Goal: Communication & Community: Answer question/provide support

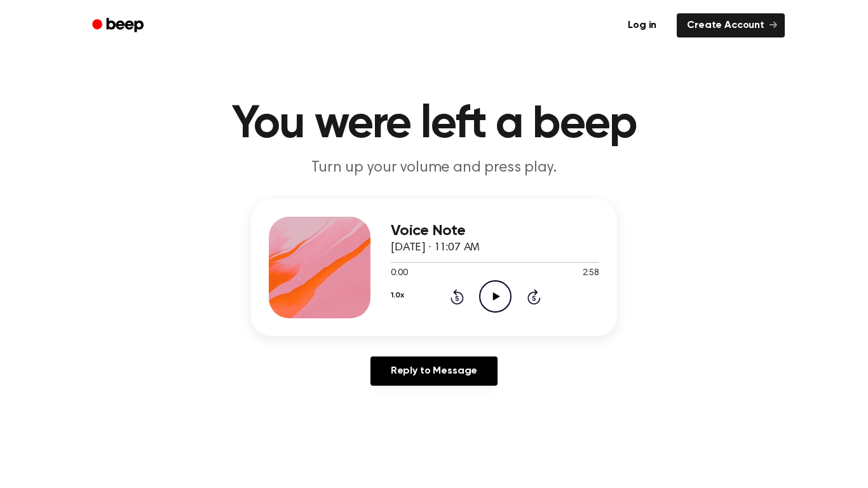
click at [495, 295] on icon at bounding box center [495, 296] width 7 height 8
click at [457, 295] on icon "Rewind 5 seconds" at bounding box center [457, 296] width 14 height 17
click at [452, 295] on icon "Rewind 5 seconds" at bounding box center [457, 296] width 14 height 17
click at [456, 293] on icon at bounding box center [456, 296] width 13 height 15
click at [493, 292] on icon "Pause Audio" at bounding box center [495, 296] width 32 height 32
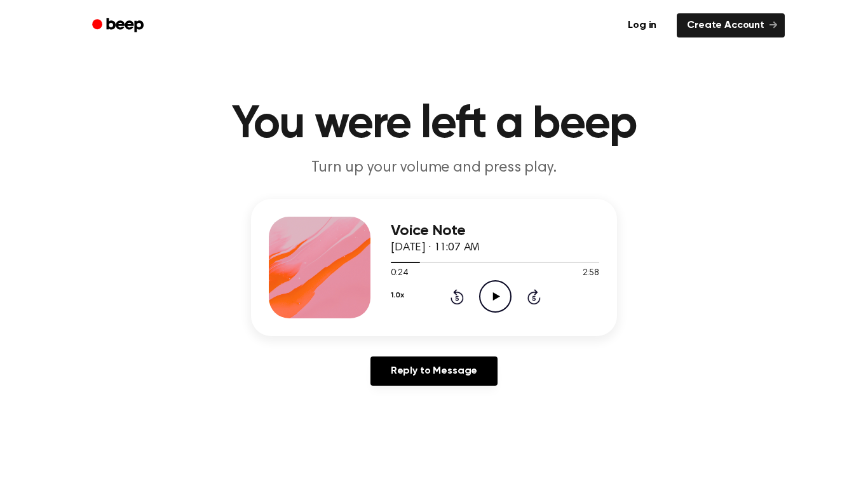
click at [450, 293] on icon "Rewind 5 seconds" at bounding box center [457, 296] width 14 height 17
click at [497, 295] on icon at bounding box center [495, 296] width 7 height 8
click at [455, 293] on icon at bounding box center [456, 296] width 13 height 15
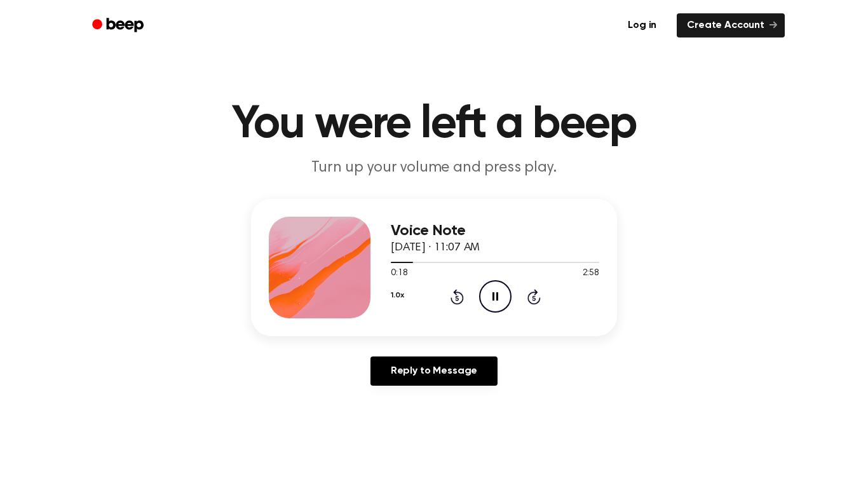
click at [454, 302] on icon at bounding box center [456, 296] width 13 height 15
click at [451, 287] on div "1.0x Rewind 5 seconds Pause Audio Skip 5 seconds" at bounding box center [495, 296] width 208 height 32
click at [456, 293] on icon "Rewind 5 seconds" at bounding box center [457, 296] width 14 height 17
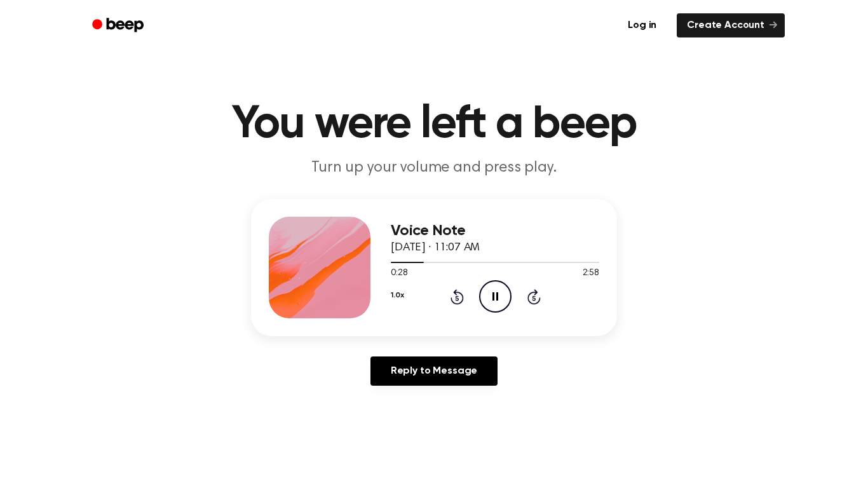
click at [454, 290] on icon "Rewind 5 seconds" at bounding box center [457, 296] width 14 height 17
click at [459, 292] on icon at bounding box center [456, 296] width 13 height 15
click at [459, 290] on icon "Rewind 5 seconds" at bounding box center [457, 296] width 14 height 17
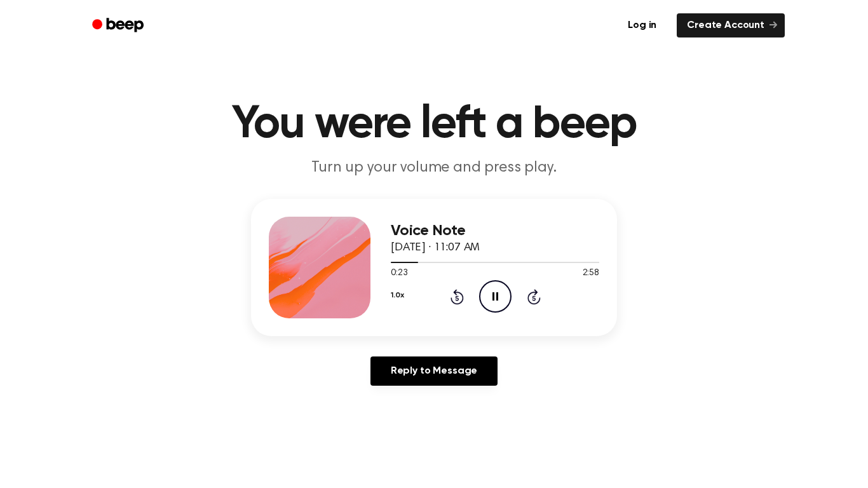
click at [454, 293] on icon at bounding box center [456, 296] width 13 height 15
click at [452, 295] on icon "Rewind 5 seconds" at bounding box center [457, 296] width 14 height 17
click at [460, 296] on icon "Rewind 5 seconds" at bounding box center [457, 296] width 14 height 17
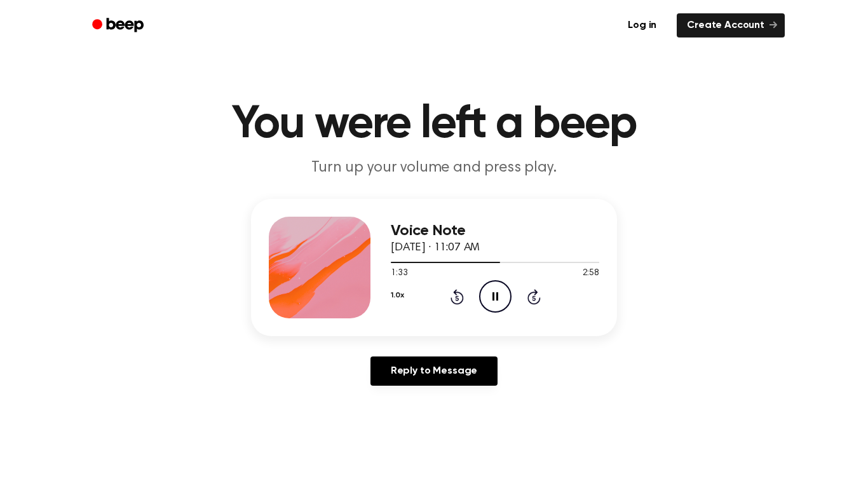
click at [460, 296] on icon "Rewind 5 seconds" at bounding box center [457, 296] width 14 height 17
click at [460, 297] on icon "Rewind 5 seconds" at bounding box center [457, 296] width 14 height 17
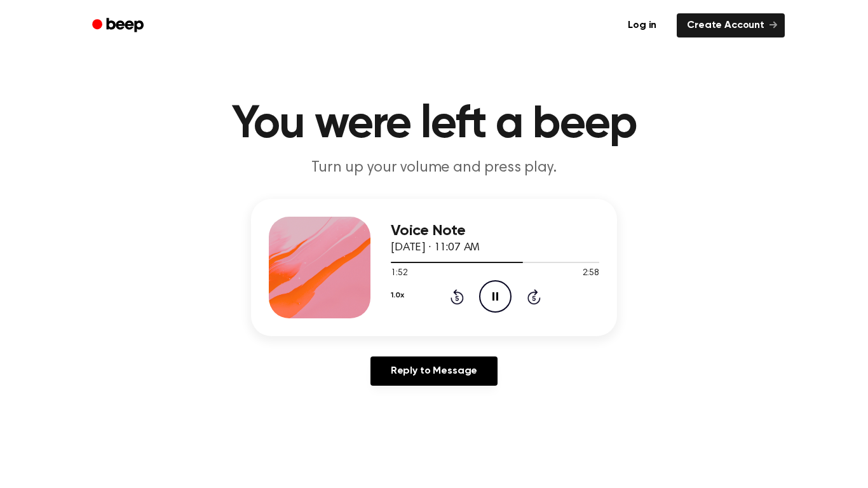
click at [456, 294] on icon at bounding box center [456, 296] width 13 height 15
click at [445, 300] on div "1.0x Rewind 5 seconds Pause Audio Skip 5 seconds" at bounding box center [495, 296] width 208 height 32
click at [445, 302] on div "1.0x Rewind 5 seconds Pause Audio Skip 5 seconds" at bounding box center [495, 296] width 208 height 32
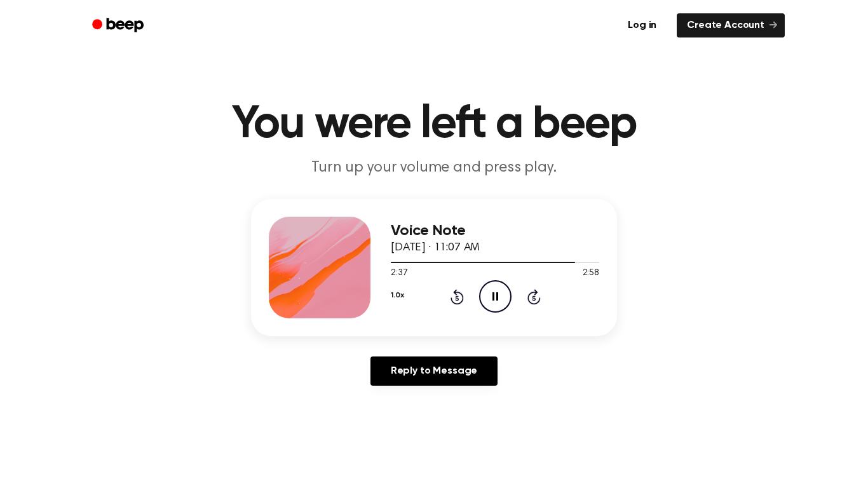
click at [458, 295] on icon "Rewind 5 seconds" at bounding box center [457, 296] width 14 height 17
click at [460, 297] on icon "Rewind 5 seconds" at bounding box center [457, 296] width 14 height 17
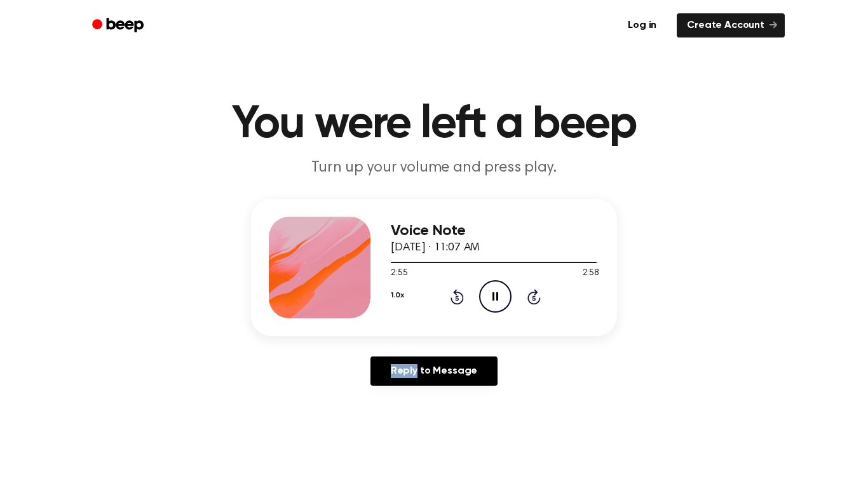
click at [459, 297] on icon "Rewind 5 seconds" at bounding box center [457, 296] width 14 height 17
click at [446, 306] on div "1.0x Rewind 5 seconds Pause Audio Skip 5 seconds" at bounding box center [495, 296] width 208 height 32
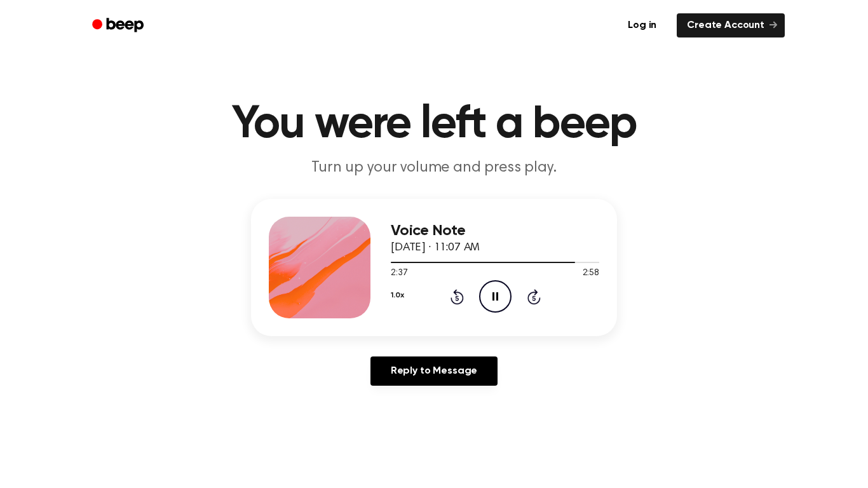
click at [455, 300] on icon "Rewind 5 seconds" at bounding box center [457, 296] width 14 height 17
click at [461, 295] on icon at bounding box center [456, 296] width 13 height 15
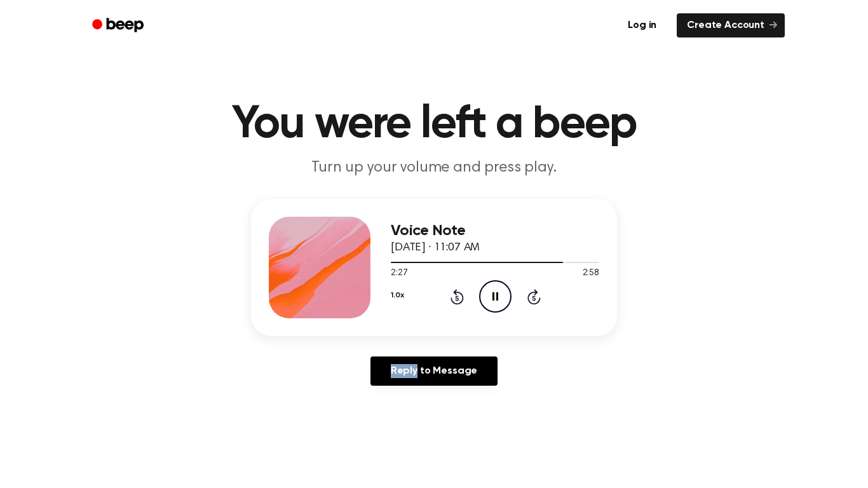
click at [461, 295] on icon at bounding box center [456, 296] width 13 height 15
click at [455, 299] on icon "Rewind 5 seconds" at bounding box center [457, 296] width 14 height 17
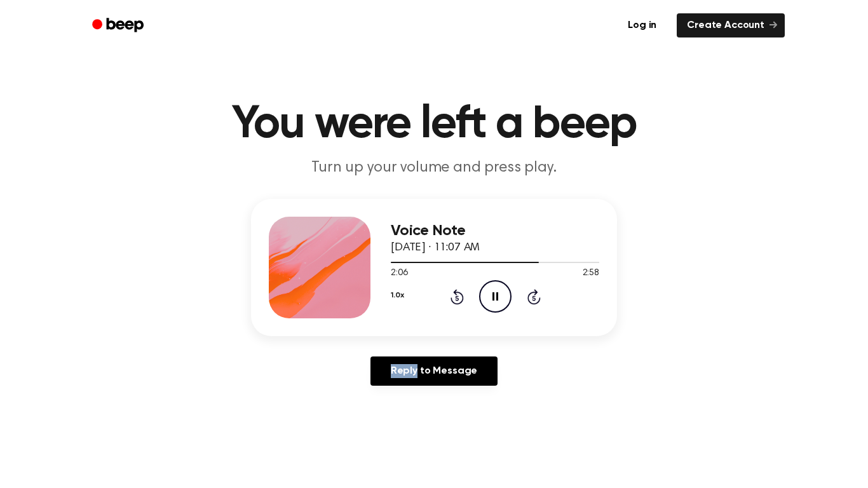
click at [455, 299] on icon "Rewind 5 seconds" at bounding box center [457, 296] width 14 height 17
click at [454, 292] on icon at bounding box center [456, 296] width 13 height 15
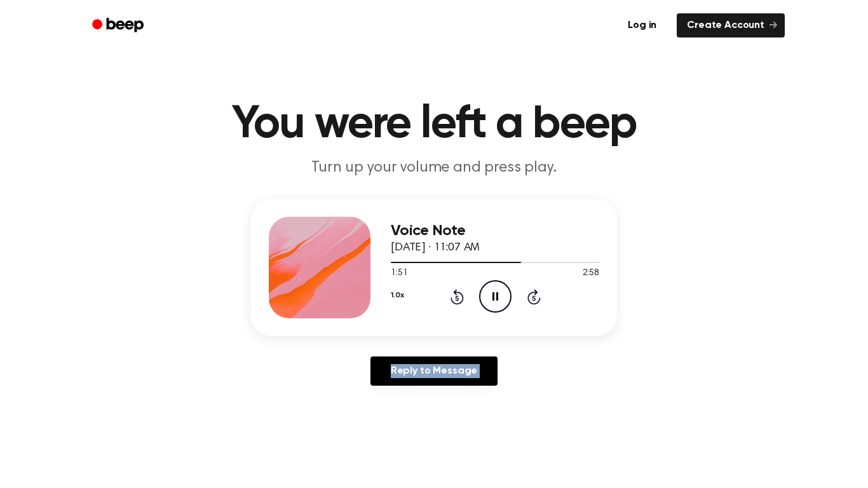
click at [454, 292] on icon at bounding box center [456, 296] width 13 height 15
click at [457, 295] on icon at bounding box center [456, 296] width 13 height 15
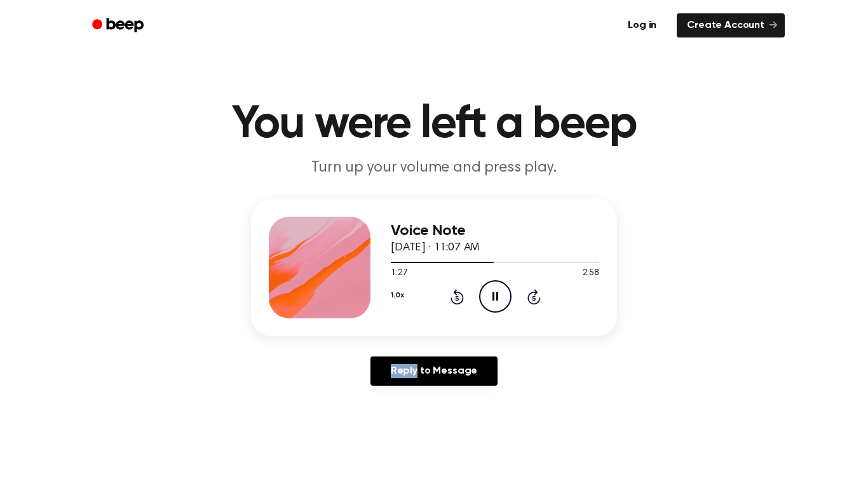
click at [457, 295] on icon at bounding box center [456, 296] width 13 height 15
click at [457, 296] on icon at bounding box center [456, 297] width 3 height 5
click at [464, 310] on div "1.0x Rewind 5 seconds Pause Audio Skip 5 seconds" at bounding box center [495, 296] width 208 height 32
click at [453, 295] on icon "Rewind 5 seconds" at bounding box center [457, 296] width 14 height 17
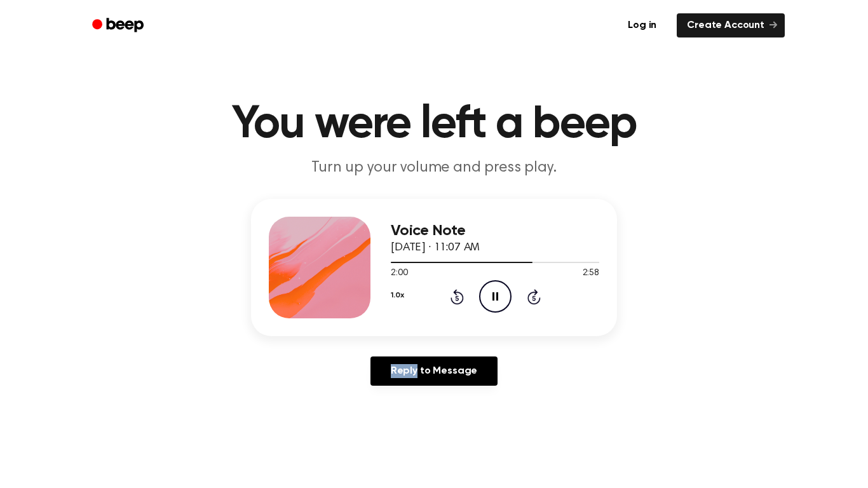
click at [453, 295] on icon "Rewind 5 seconds" at bounding box center [457, 296] width 14 height 17
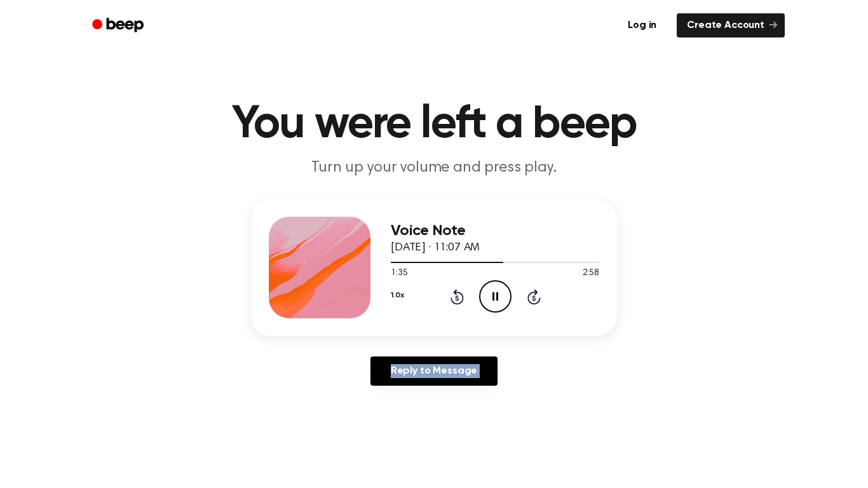
click at [453, 295] on icon "Rewind 5 seconds" at bounding box center [457, 296] width 14 height 17
click at [450, 305] on div "1.0x Rewind 5 seconds Pause Audio Skip 5 seconds" at bounding box center [495, 296] width 208 height 32
click at [454, 299] on icon "Rewind 5 seconds" at bounding box center [457, 296] width 14 height 17
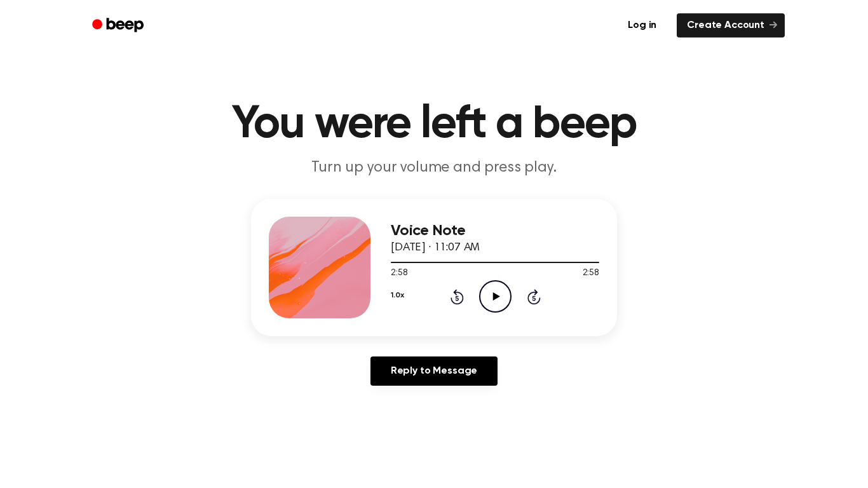
click at [459, 297] on icon "Rewind 5 seconds" at bounding box center [457, 296] width 14 height 17
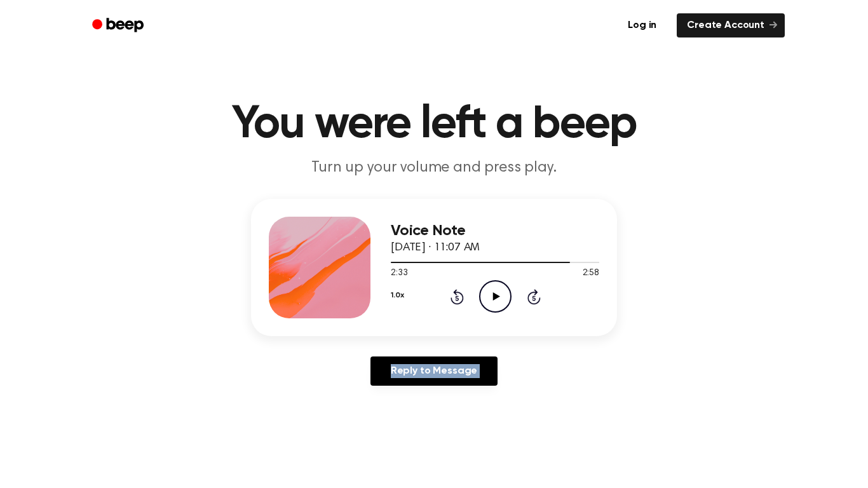
click at [457, 297] on icon "Rewind 5 seconds" at bounding box center [457, 296] width 14 height 17
click at [499, 290] on icon "Play Audio" at bounding box center [495, 296] width 32 height 32
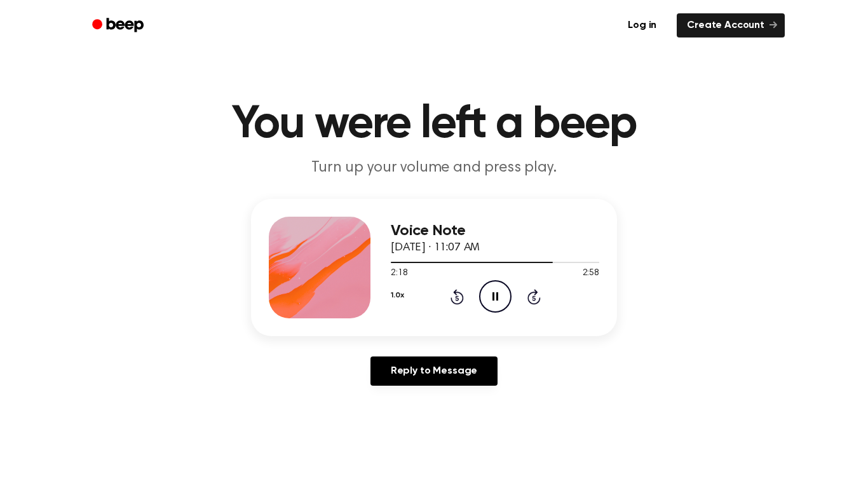
click at [455, 296] on icon "Rewind 5 seconds" at bounding box center [457, 296] width 14 height 17
click at [456, 301] on icon "Rewind 5 seconds" at bounding box center [457, 296] width 14 height 17
click at [455, 382] on link "Reply to Message" at bounding box center [433, 370] width 127 height 29
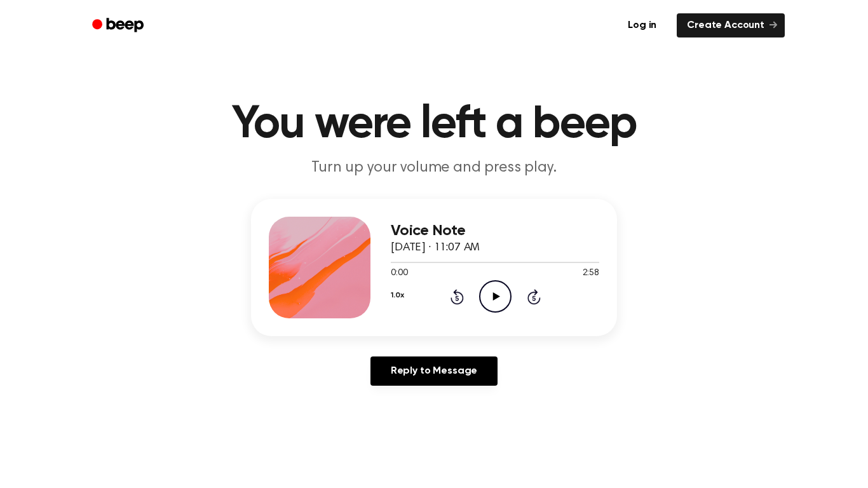
click at [526, 285] on div "1.0x Rewind 5 seconds Play Audio Skip 5 seconds" at bounding box center [495, 296] width 208 height 32
click at [530, 289] on icon "Skip 5 seconds" at bounding box center [534, 296] width 14 height 17
click at [530, 293] on icon at bounding box center [533, 296] width 13 height 15
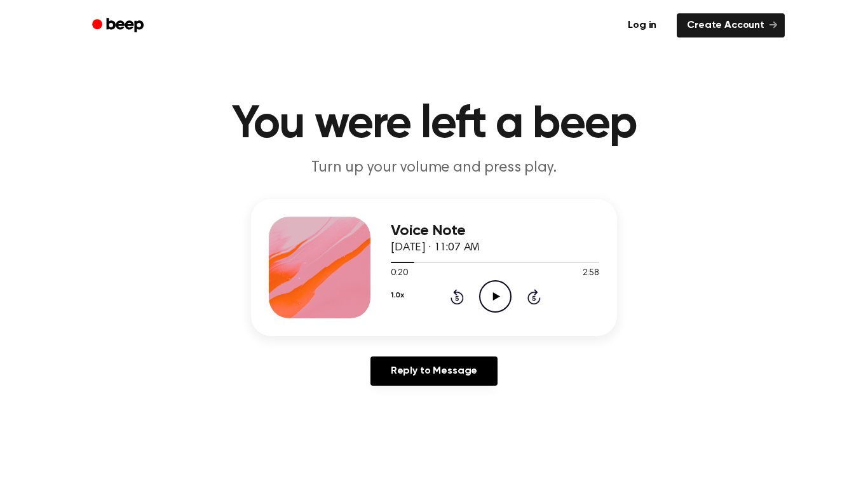
click at [530, 293] on icon at bounding box center [533, 296] width 13 height 15
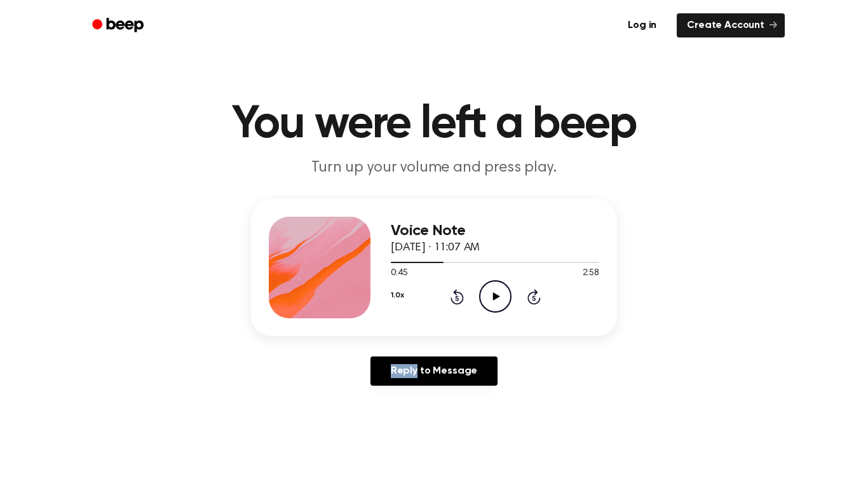
click at [489, 288] on icon "Play Audio" at bounding box center [495, 296] width 32 height 32
click at [409, 139] on h1 "You were left a beep" at bounding box center [434, 125] width 650 height 46
click at [452, 296] on icon "Rewind 5 seconds" at bounding box center [457, 296] width 14 height 17
click at [454, 296] on icon "Rewind 5 seconds" at bounding box center [457, 296] width 14 height 17
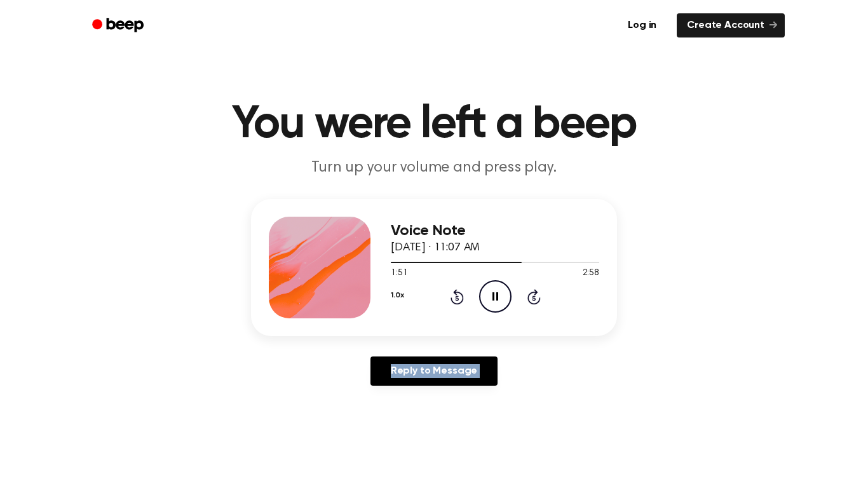
click at [454, 296] on icon "Rewind 5 seconds" at bounding box center [457, 296] width 14 height 17
click at [450, 293] on icon "Rewind 5 seconds" at bounding box center [457, 296] width 14 height 17
click at [455, 294] on icon at bounding box center [456, 296] width 13 height 15
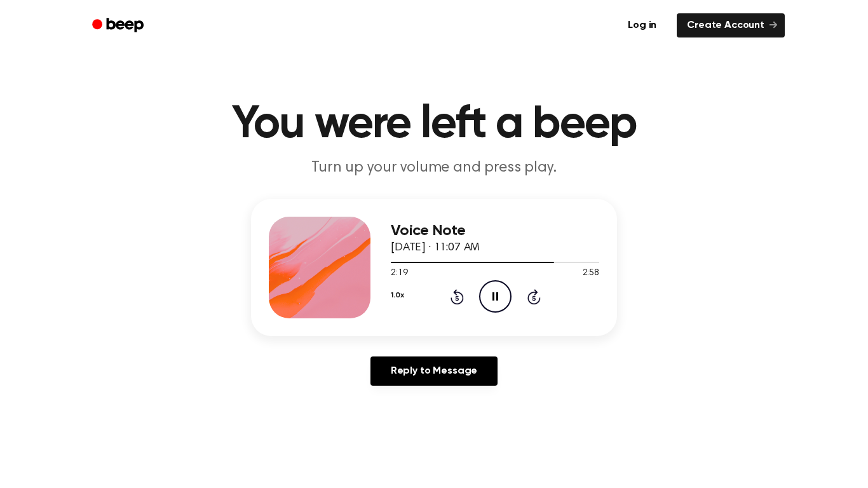
click at [455, 294] on icon at bounding box center [456, 296] width 13 height 15
click at [452, 293] on icon "Rewind 5 seconds" at bounding box center [457, 296] width 14 height 17
click at [457, 294] on icon at bounding box center [456, 296] width 13 height 15
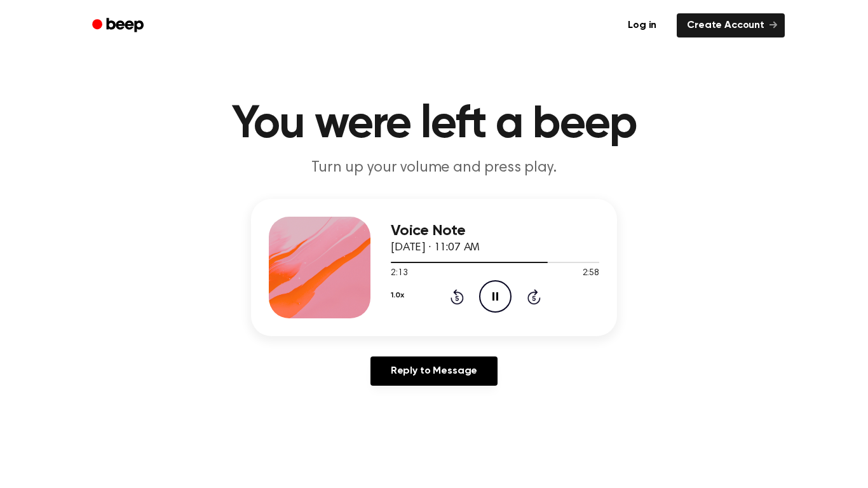
click at [457, 294] on icon at bounding box center [456, 296] width 13 height 15
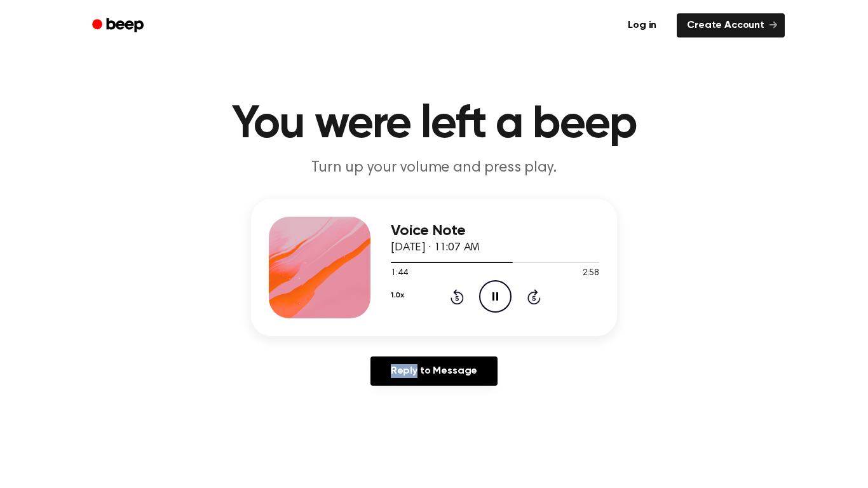
click at [457, 294] on icon at bounding box center [456, 296] width 13 height 15
click at [462, 302] on icon "Rewind 5 seconds" at bounding box center [457, 296] width 14 height 17
click at [452, 300] on icon at bounding box center [456, 296] width 13 height 15
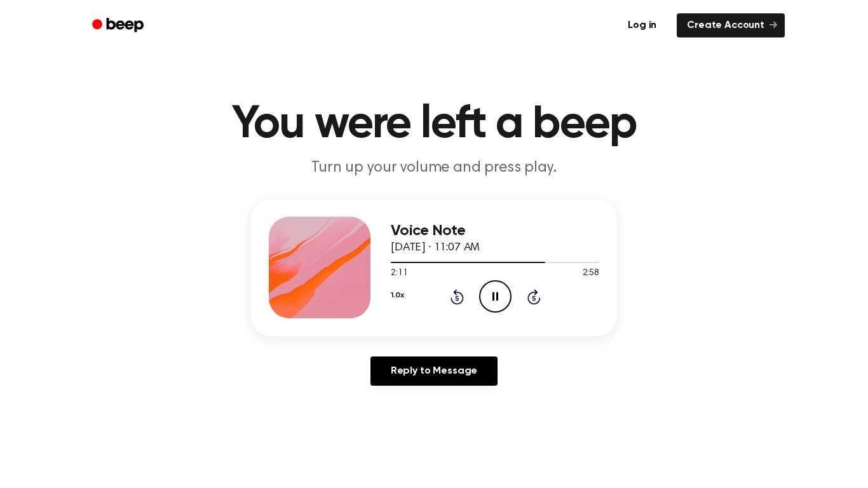
click at [455, 295] on icon "Rewind 5 seconds" at bounding box center [457, 296] width 14 height 17
click at [450, 291] on icon "Rewind 5 seconds" at bounding box center [457, 296] width 14 height 17
click at [450, 292] on icon "Rewind 5 seconds" at bounding box center [457, 296] width 14 height 17
click at [457, 295] on icon "Rewind 5 seconds" at bounding box center [457, 296] width 14 height 17
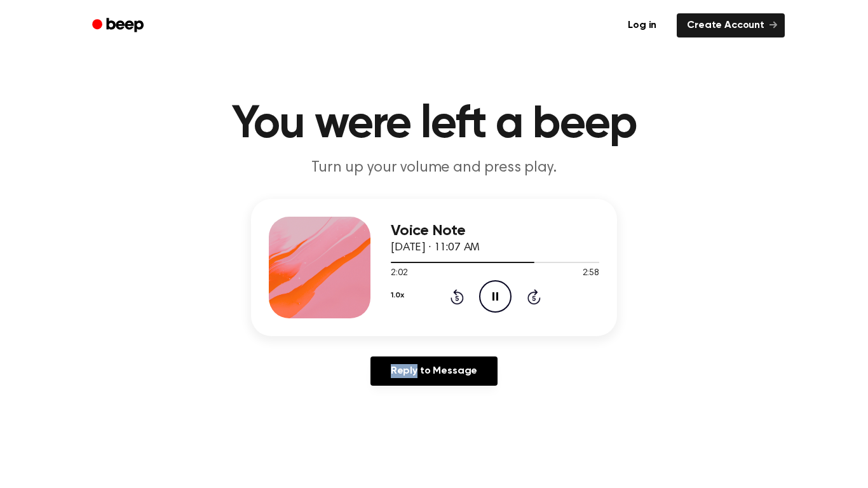
click at [458, 296] on icon "Rewind 5 seconds" at bounding box center [457, 296] width 14 height 17
click at [454, 299] on icon "Rewind 5 seconds" at bounding box center [457, 296] width 14 height 17
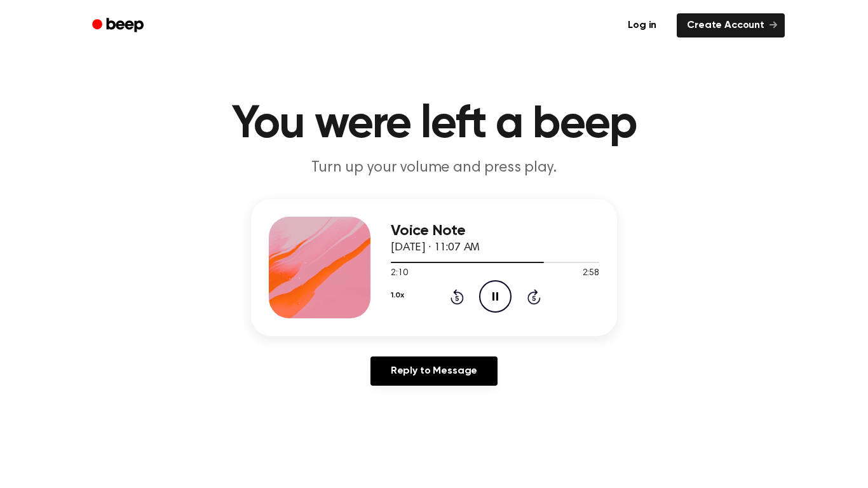
click at [461, 292] on icon "Rewind 5 seconds" at bounding box center [457, 296] width 14 height 17
click at [457, 289] on icon "Rewind 5 seconds" at bounding box center [457, 296] width 14 height 17
click at [495, 293] on icon "Play Audio" at bounding box center [495, 296] width 32 height 32
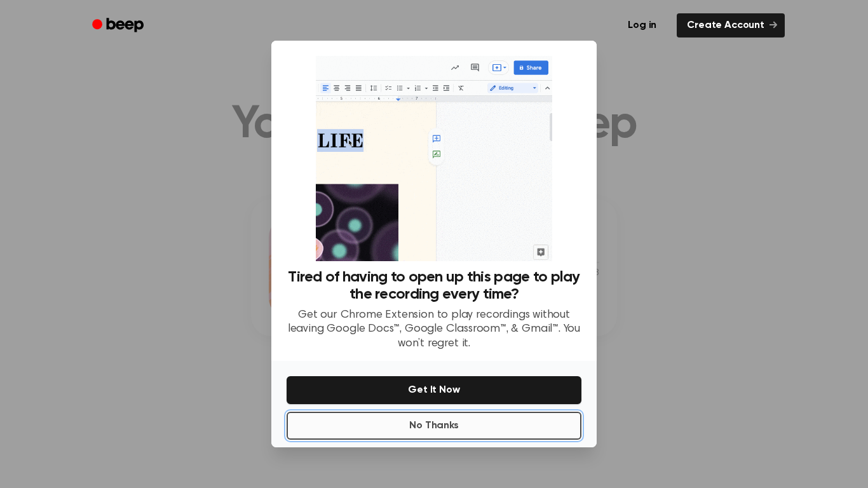
click at [448, 415] on button "No Thanks" at bounding box center [433, 426] width 295 height 28
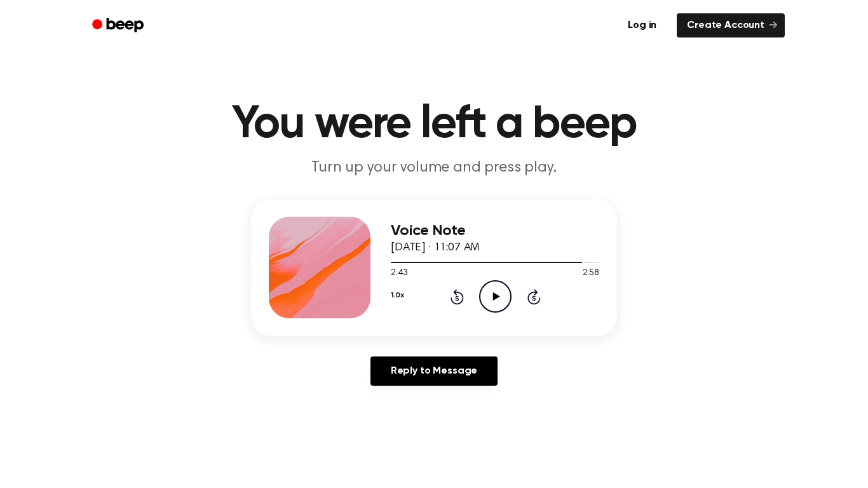
click at [493, 311] on icon "Play Audio" at bounding box center [495, 296] width 32 height 32
